Goal: Find specific page/section: Find specific page/section

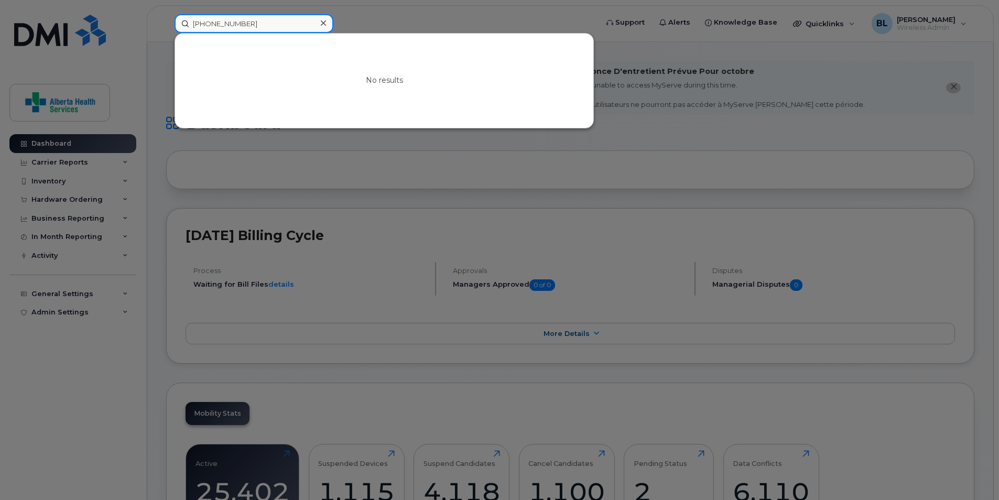
drag, startPoint x: 262, startPoint y: 25, endPoint x: 139, endPoint y: 21, distance: 122.7
click at [166, 21] on div "[PHONE_NUMBER] No results" at bounding box center [382, 23] width 433 height 19
click at [221, 23] on input at bounding box center [254, 23] width 159 height 19
paste input "[PHONE_NUMBER]"
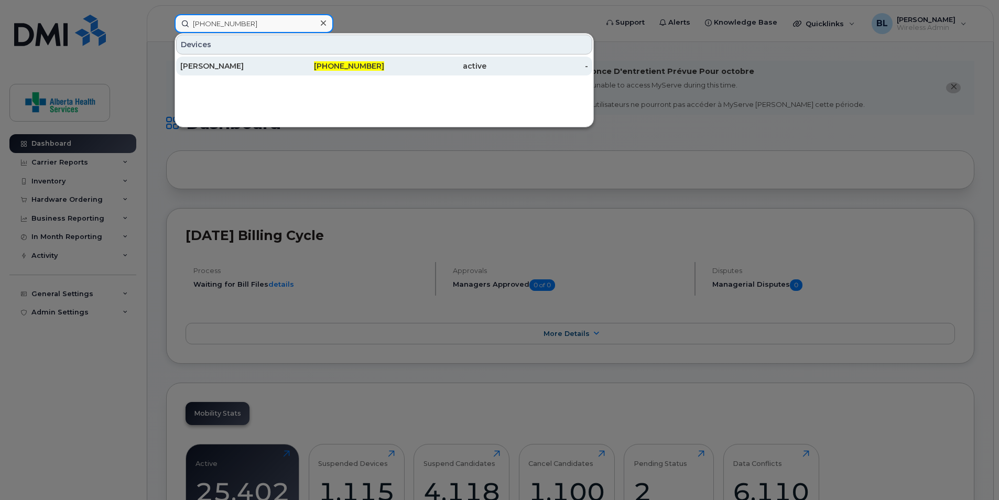
type input "[PHONE_NUMBER]"
click at [219, 65] on div "[PERSON_NAME]" at bounding box center [231, 66] width 102 height 10
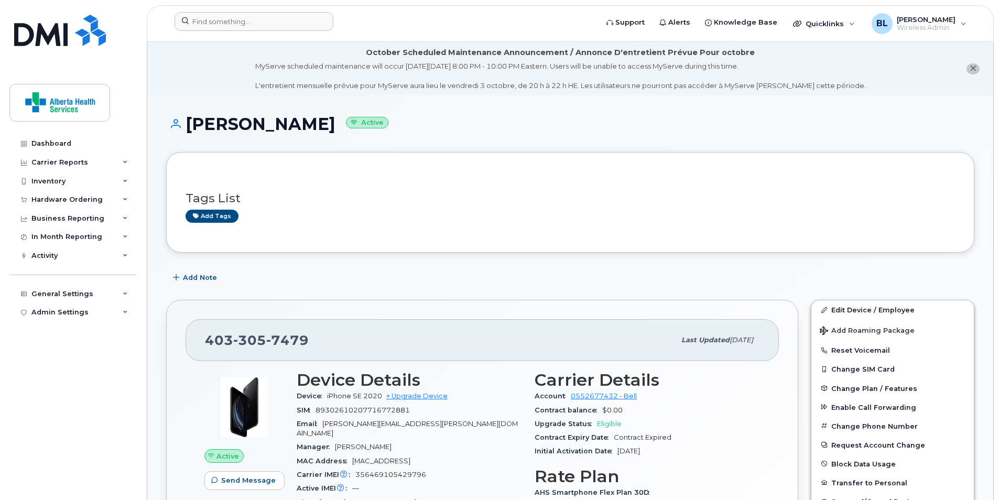
click at [263, 35] on div at bounding box center [382, 23] width 433 height 23
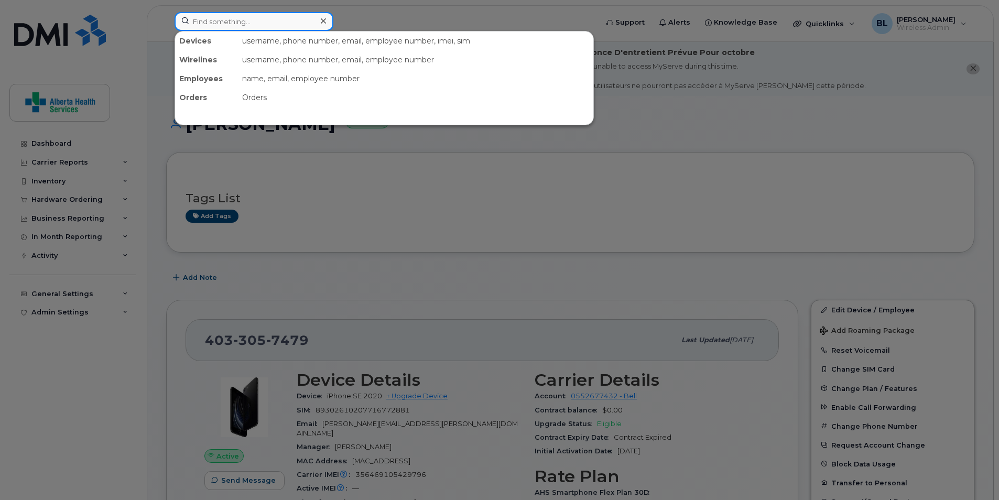
click at [256, 20] on input at bounding box center [254, 21] width 159 height 19
paste input "[PHONE_NUMBER]"
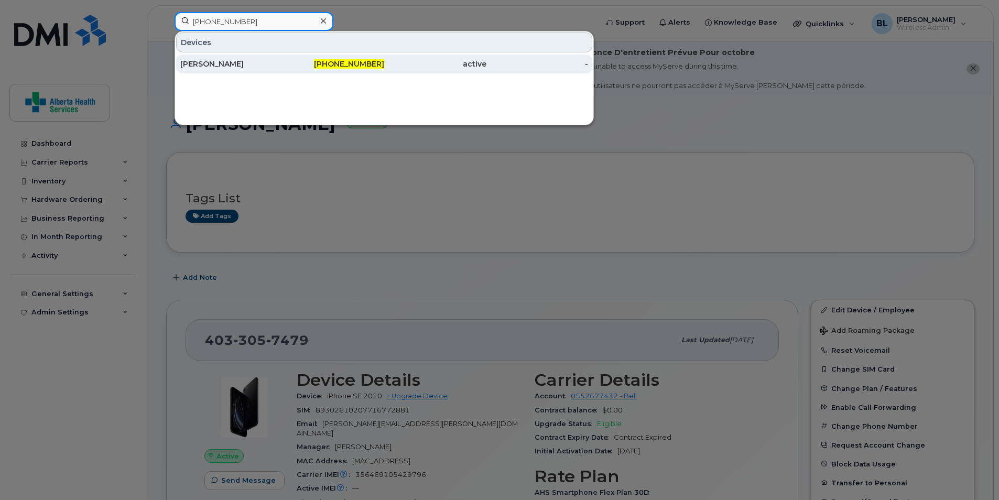
type input "[PHONE_NUMBER]"
drag, startPoint x: 210, startPoint y: 62, endPoint x: 216, endPoint y: 72, distance: 11.3
click at [209, 62] on div "[PERSON_NAME]" at bounding box center [231, 64] width 102 height 10
